Goal: Transaction & Acquisition: Purchase product/service

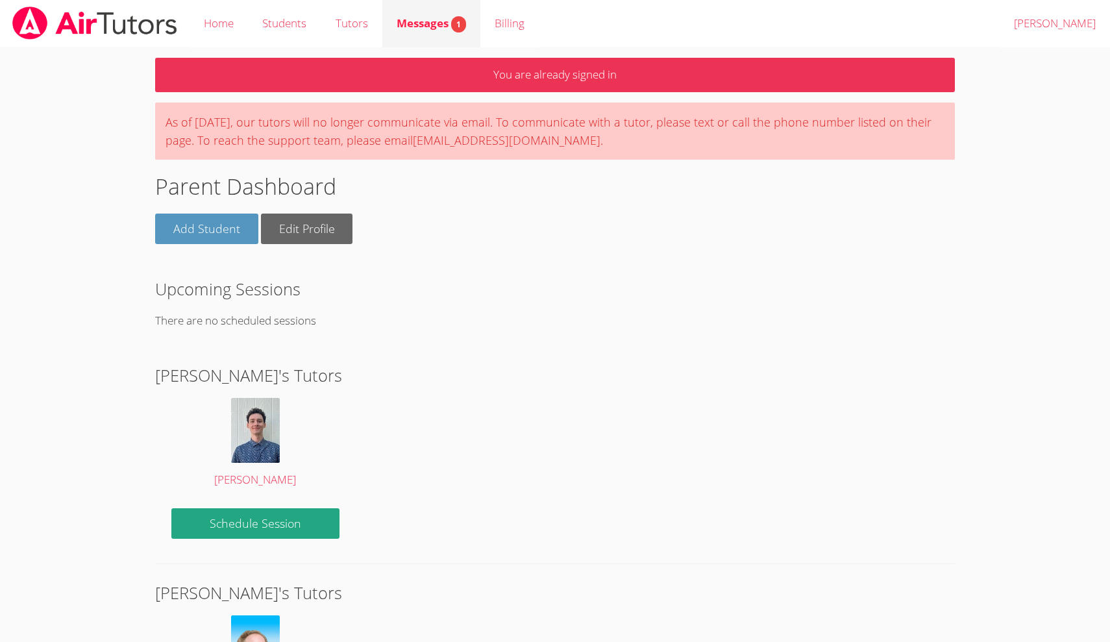
click at [433, 24] on span "Messages 1" at bounding box center [430, 23] width 69 height 15
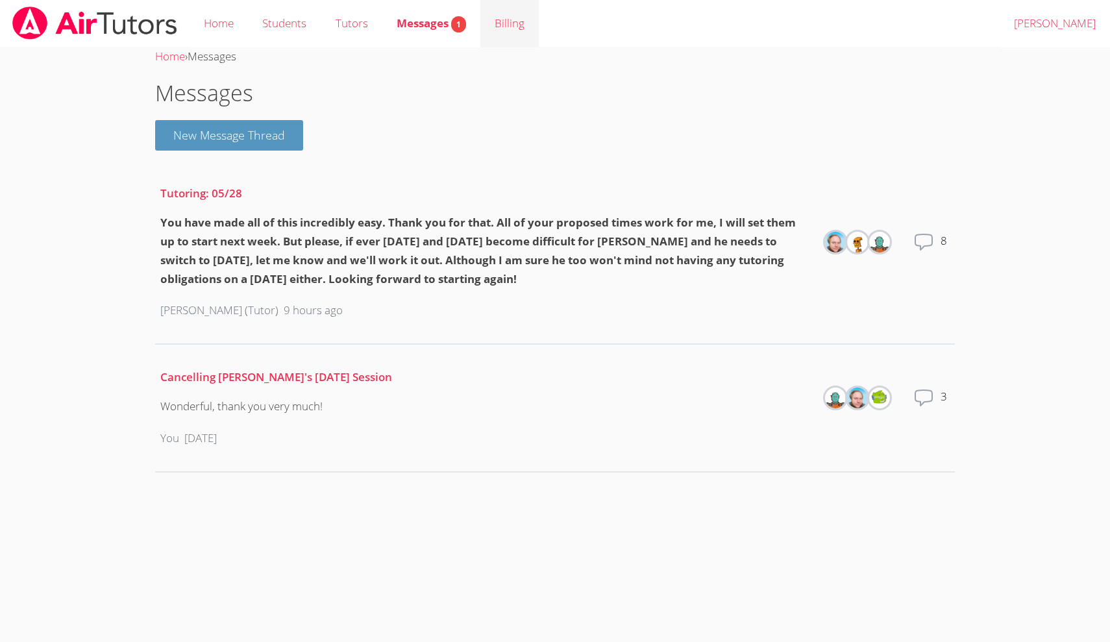
click at [505, 25] on link "Billing" at bounding box center [509, 23] width 58 height 47
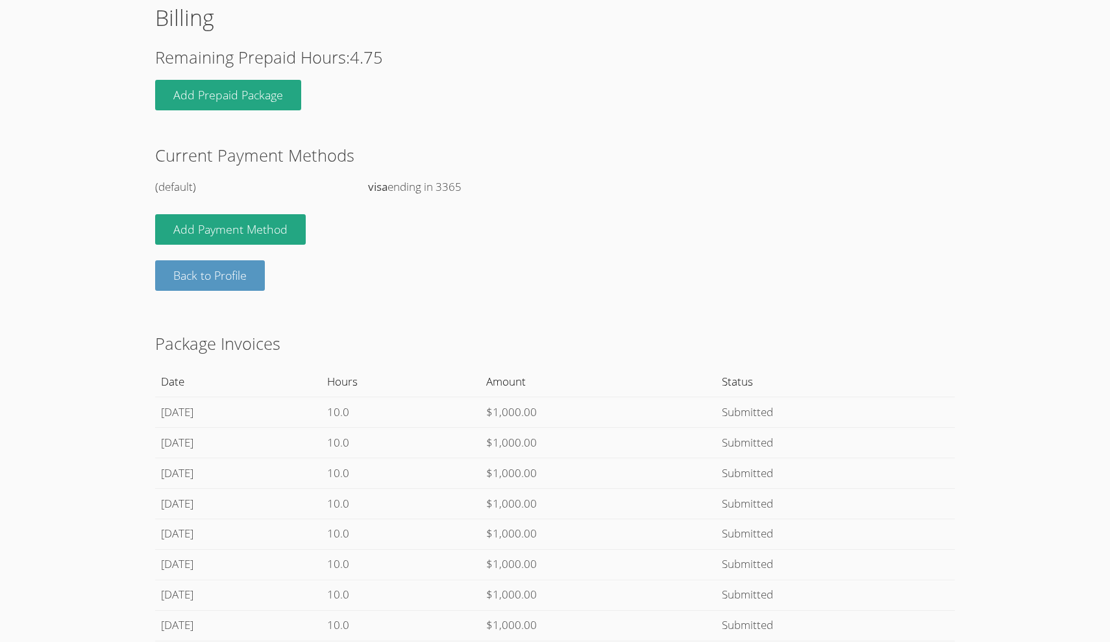
scroll to position [72, 0]
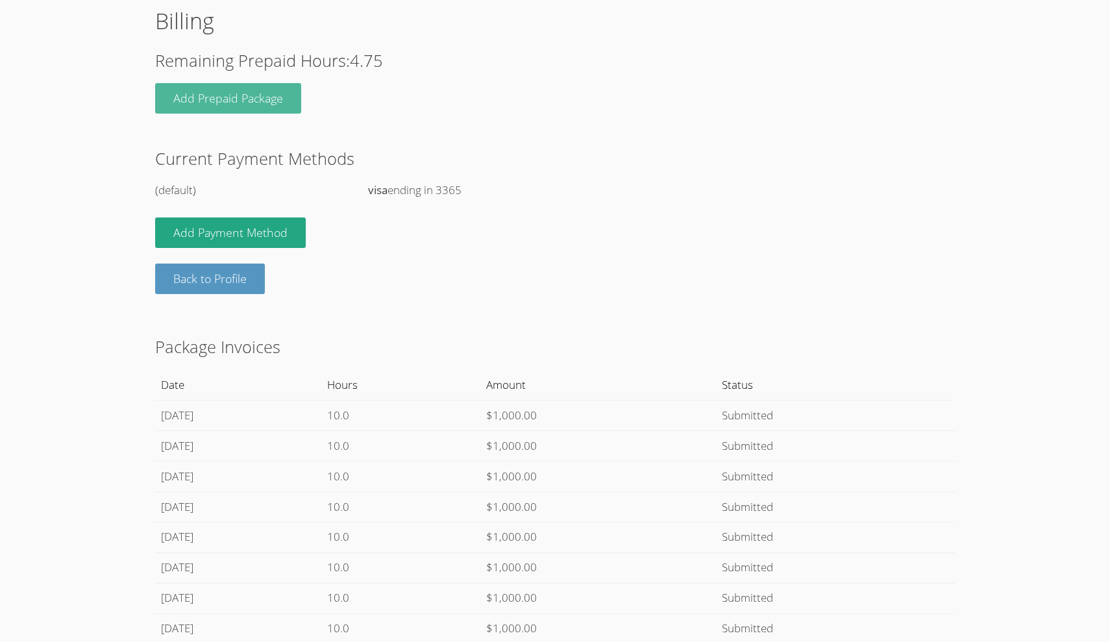
click at [221, 98] on button "Add Prepaid Package" at bounding box center [228, 98] width 146 height 30
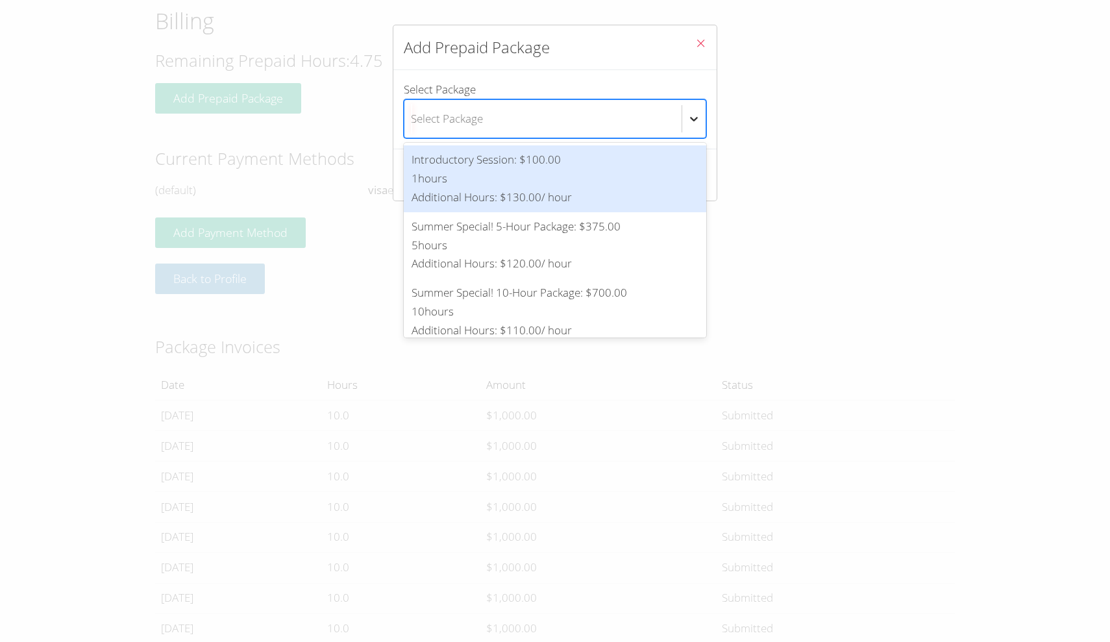
click at [691, 117] on body "Home Students Tutors Messages 1 Billing Logout [PERSON_NAME] Home › Billing Bil…" at bounding box center [555, 249] width 1110 height 642
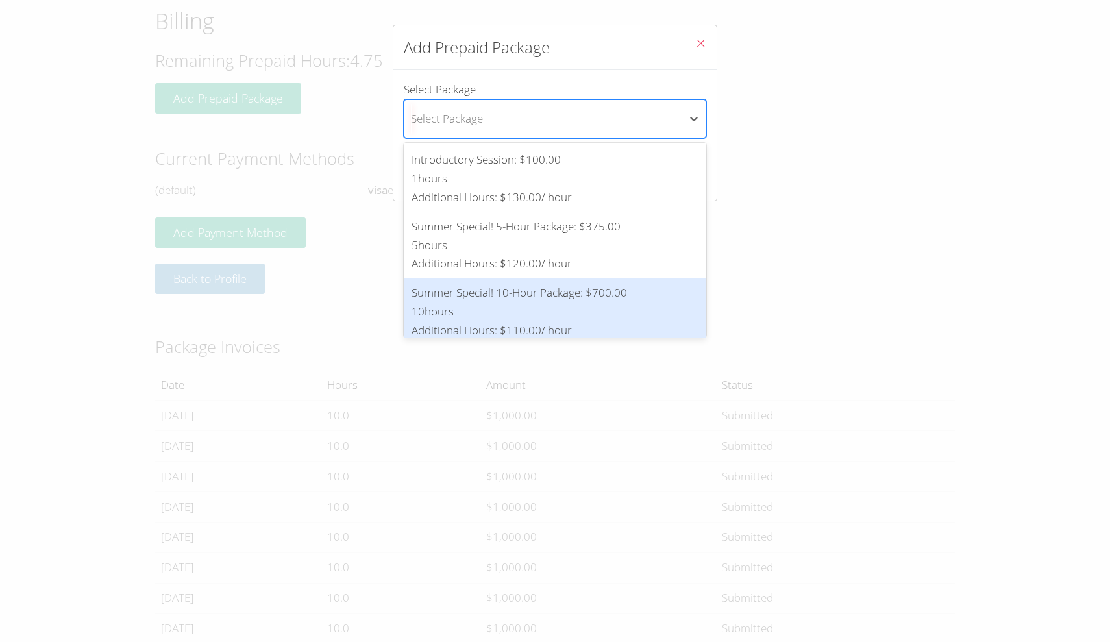
click at [563, 305] on div "Summer Special! 10-Hour Package : $700.00 10 hours Additional Hours: $110.00 / …" at bounding box center [554, 312] width 287 height 56
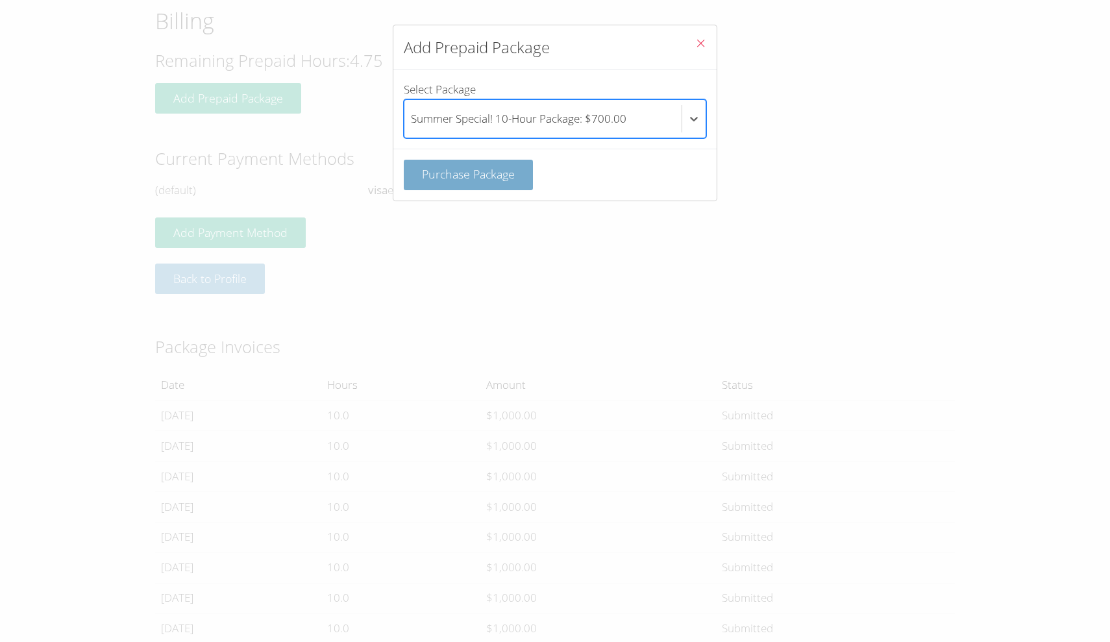
click at [486, 180] on span "Purchase Package" at bounding box center [468, 174] width 93 height 16
